Goal: Navigation & Orientation: Understand site structure

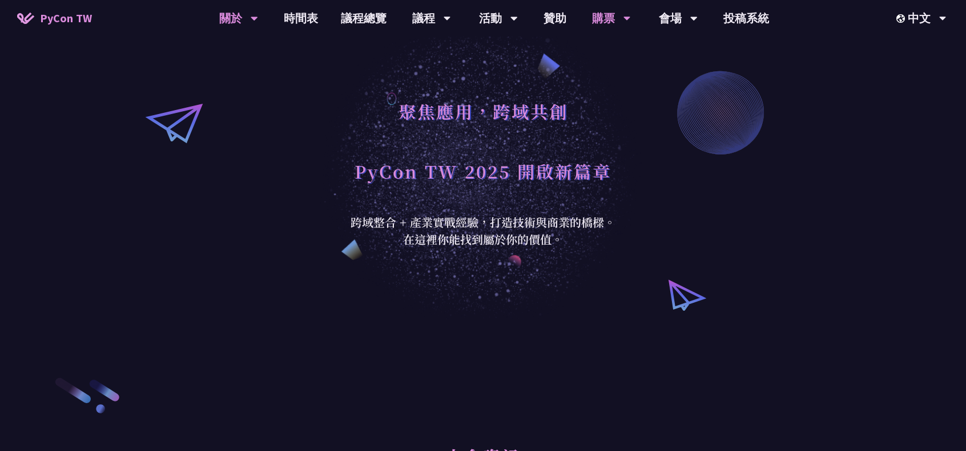
select select "zh-tw"
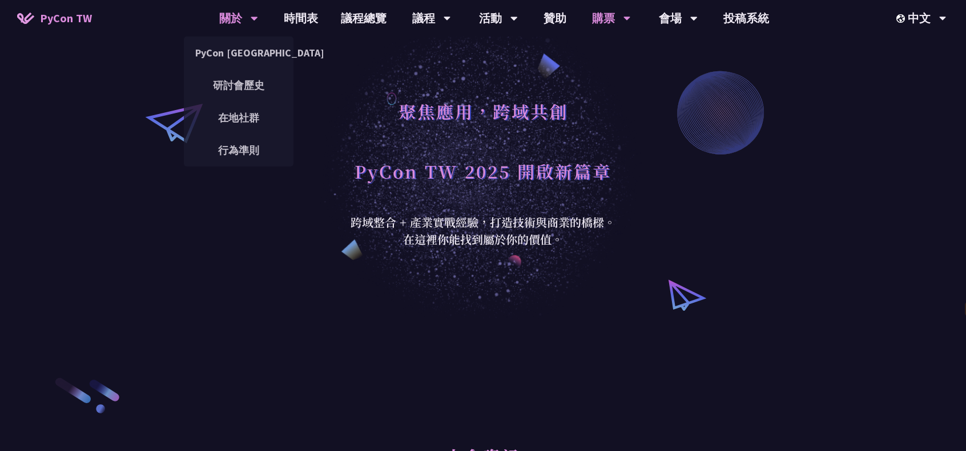
click at [236, 19] on div "關於" at bounding box center [238, 18] width 39 height 37
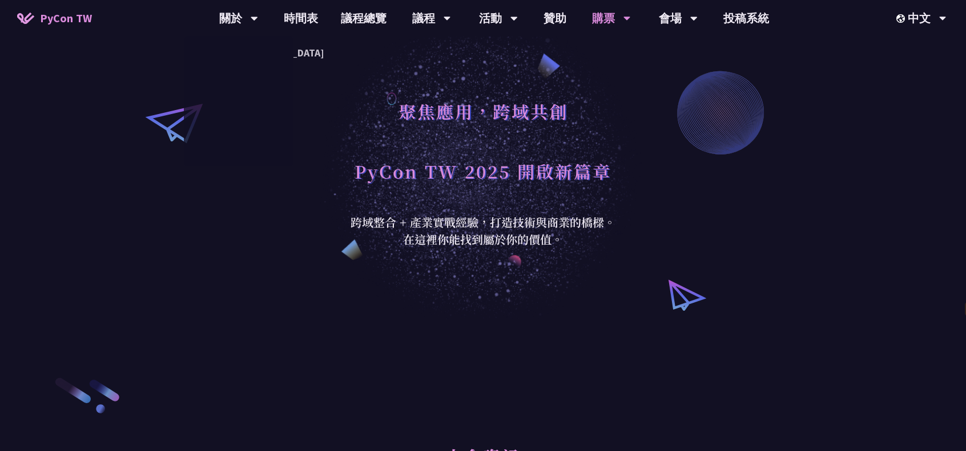
click at [90, 9] on link "PyCon TW" at bounding box center [55, 18] width 98 height 29
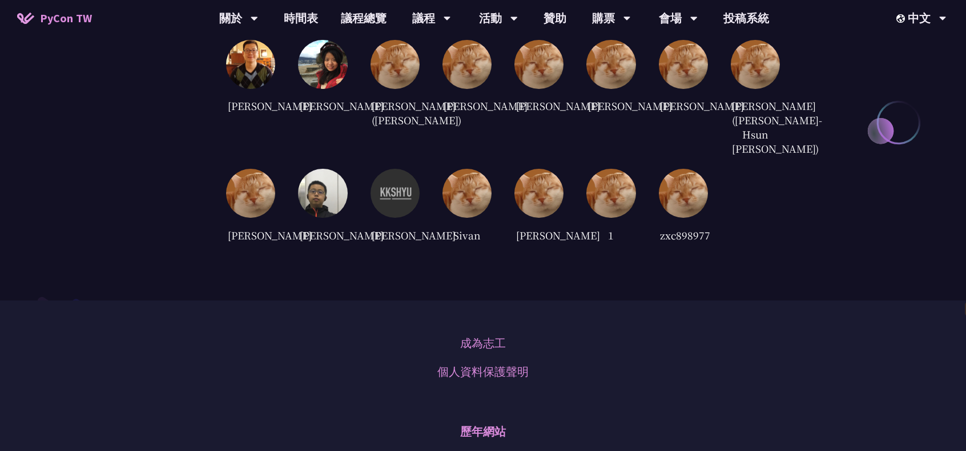
scroll to position [2797, 0]
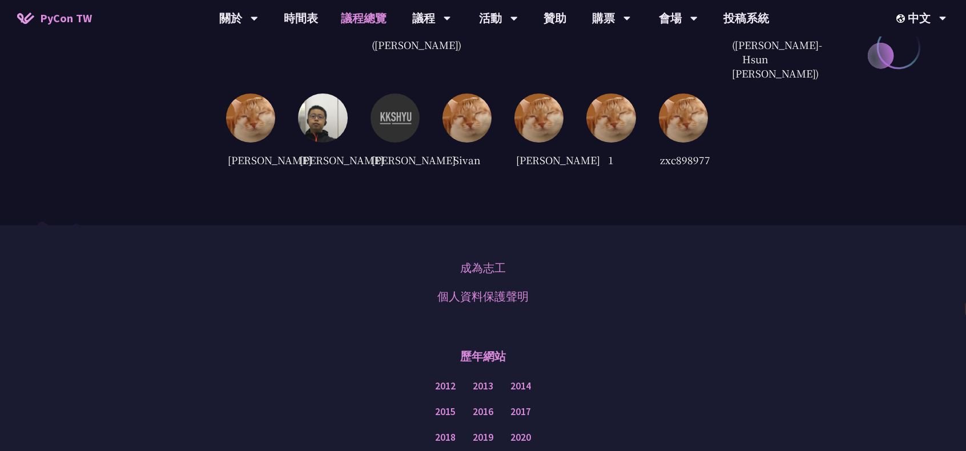
click at [381, 14] on link "議程總覽" at bounding box center [363, 18] width 68 height 37
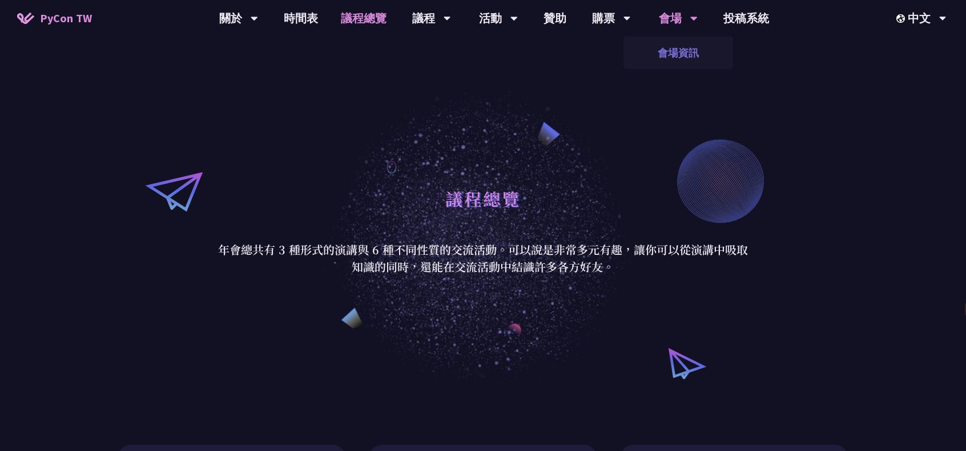
click at [693, 60] on link "會場資訊" at bounding box center [678, 52] width 110 height 27
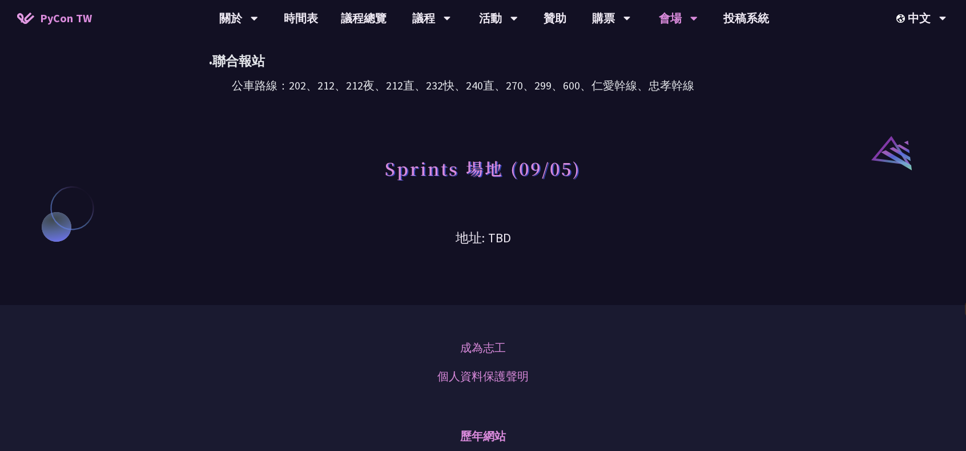
scroll to position [856, 0]
